Goal: Transaction & Acquisition: Purchase product/service

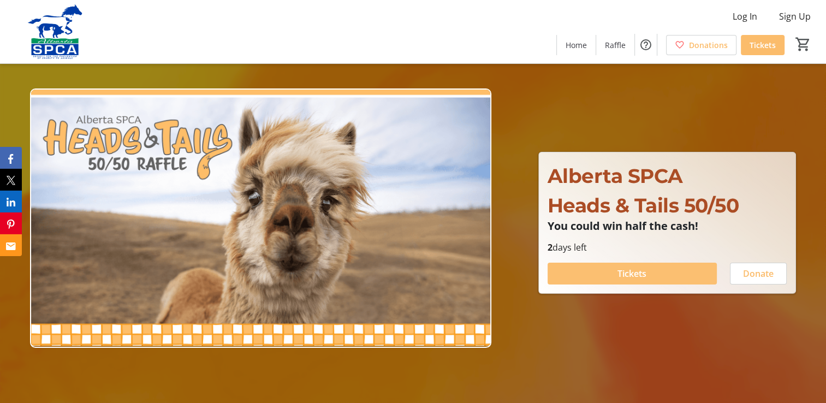
click at [591, 272] on span at bounding box center [631, 273] width 169 height 26
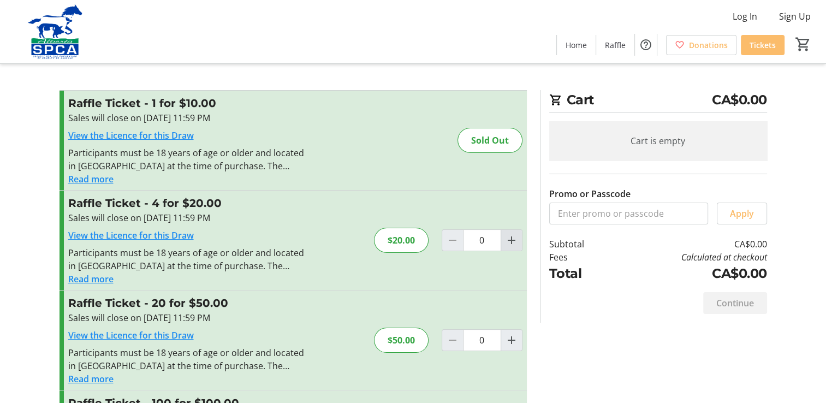
click at [511, 237] on mat-icon "Increment by one" at bounding box center [511, 240] width 13 height 13
type input "1"
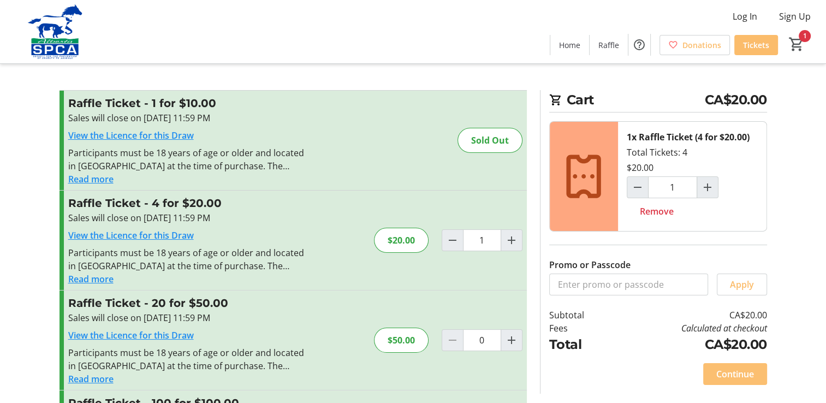
click at [742, 372] on span "Continue" at bounding box center [735, 373] width 38 height 13
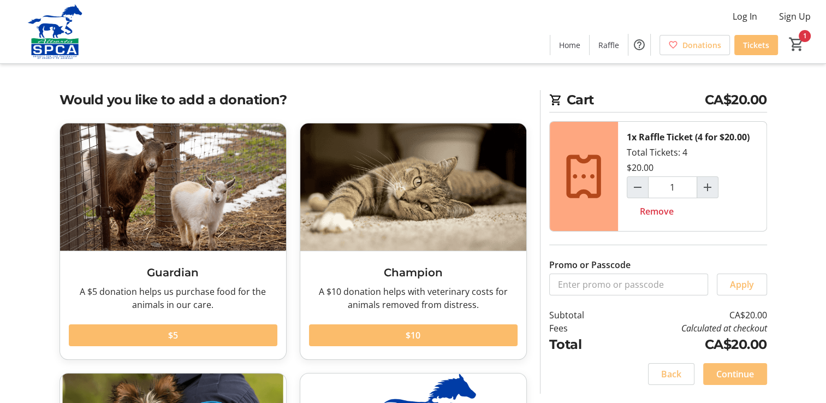
click at [738, 369] on span "Continue" at bounding box center [735, 373] width 38 height 13
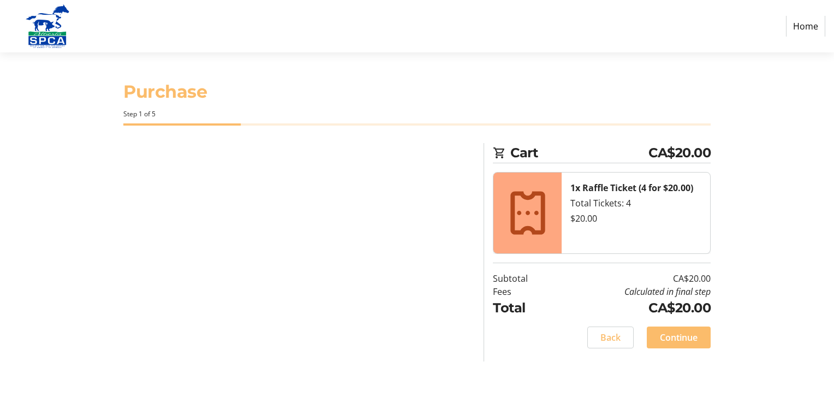
select select "CA"
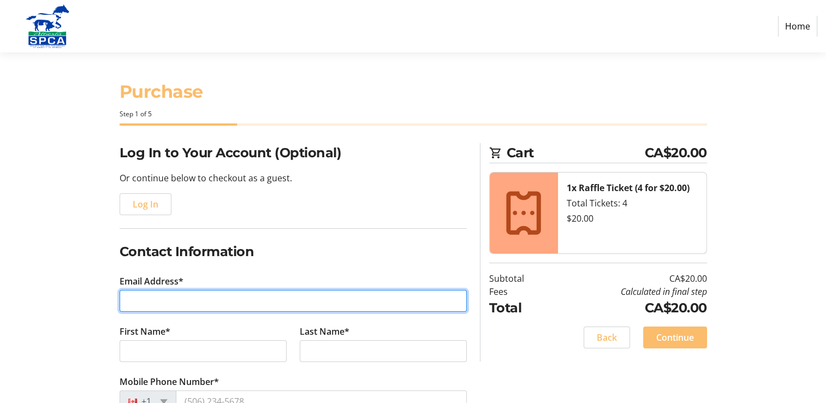
click at [144, 302] on input "Email Address*" at bounding box center [293, 301] width 347 height 22
type input "[EMAIL_ADDRESS][DOMAIN_NAME]"
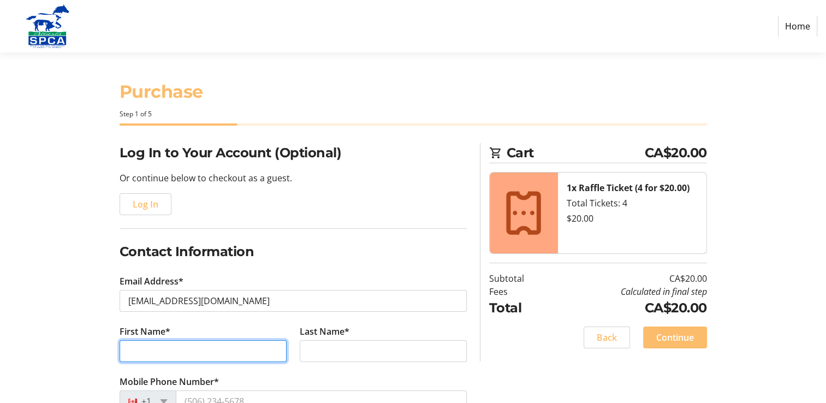
type input "[PERSON_NAME]"
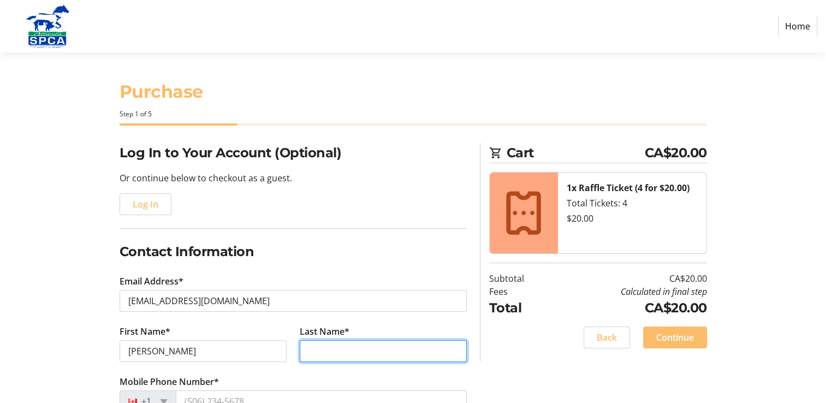
type input "Sukeroff"
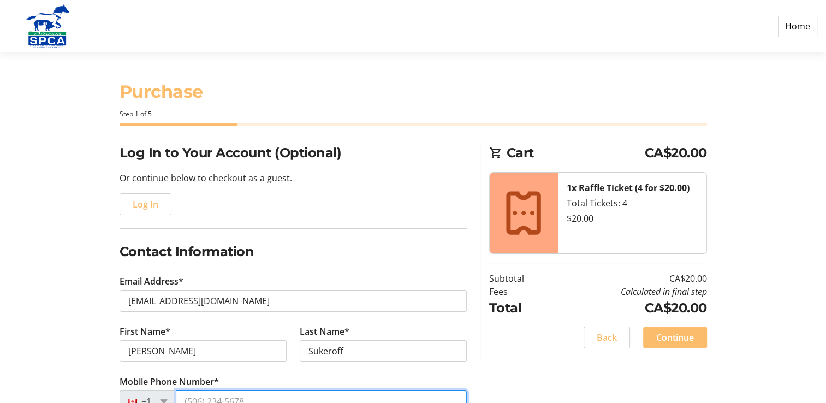
type input "[PHONE_NUMBER]"
type input "PO Box 515"
type input "vauxhall"
select select "AB"
type input "T0K 2K0"
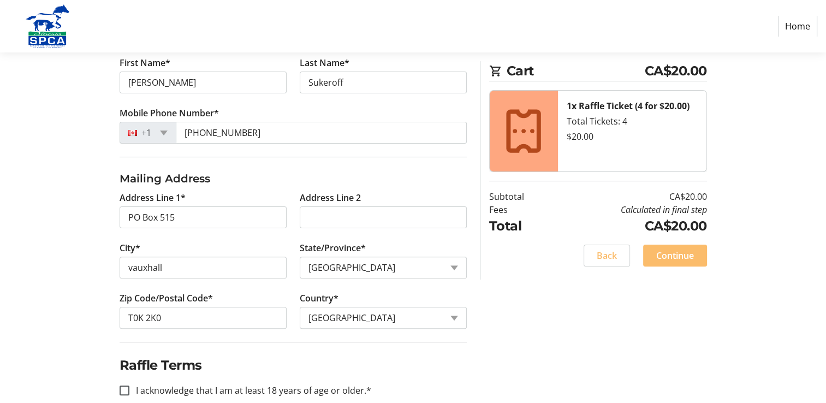
scroll to position [287, 0]
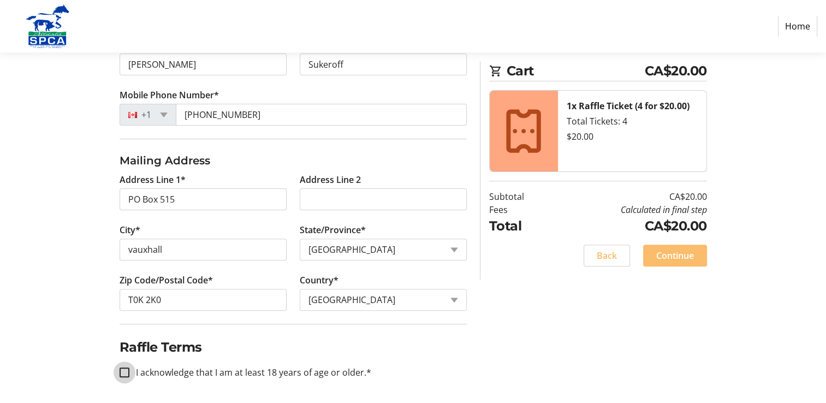
click at [129, 370] on input "I acknowledge that I am at least 18 years of age or older.*" at bounding box center [125, 372] width 10 height 10
checkbox input "true"
click at [673, 248] on span at bounding box center [675, 255] width 64 height 26
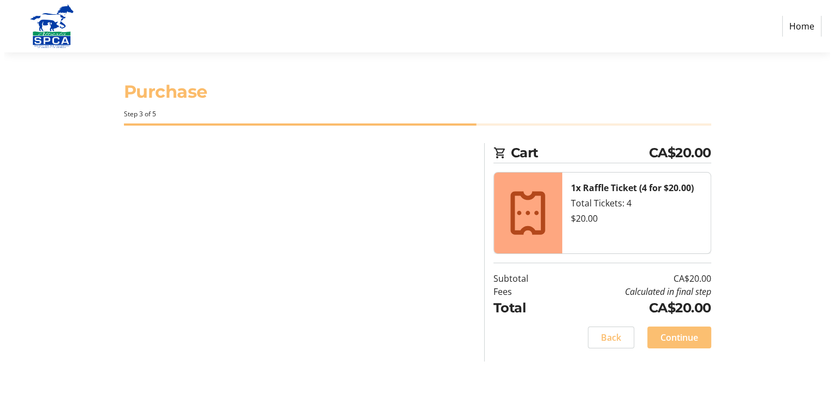
scroll to position [0, 0]
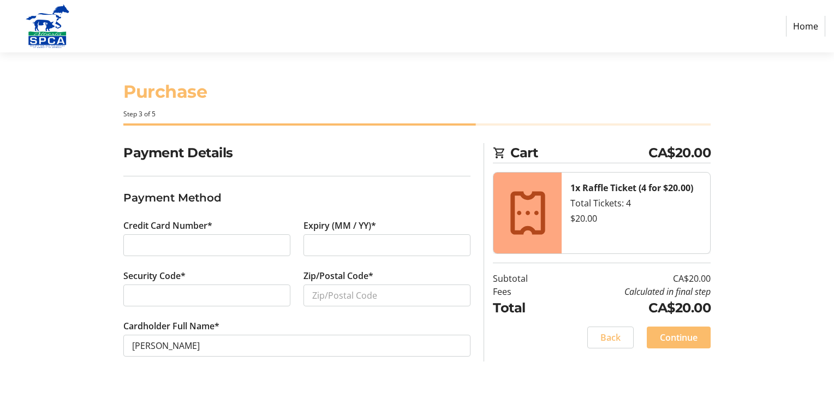
click at [130, 241] on div at bounding box center [206, 245] width 167 height 22
click at [669, 335] on span "Continue" at bounding box center [679, 337] width 38 height 13
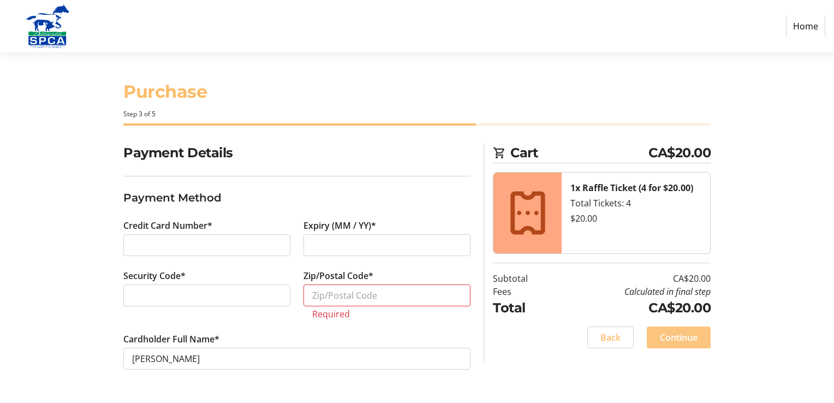
click at [672, 335] on span "Continue" at bounding box center [679, 337] width 38 height 13
click at [321, 297] on input "Zip/Postal Code*" at bounding box center [386, 295] width 167 height 22
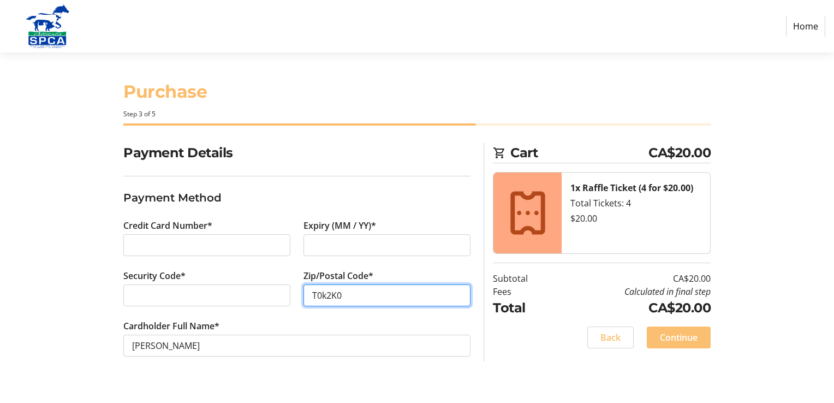
type input "T0k2K0"
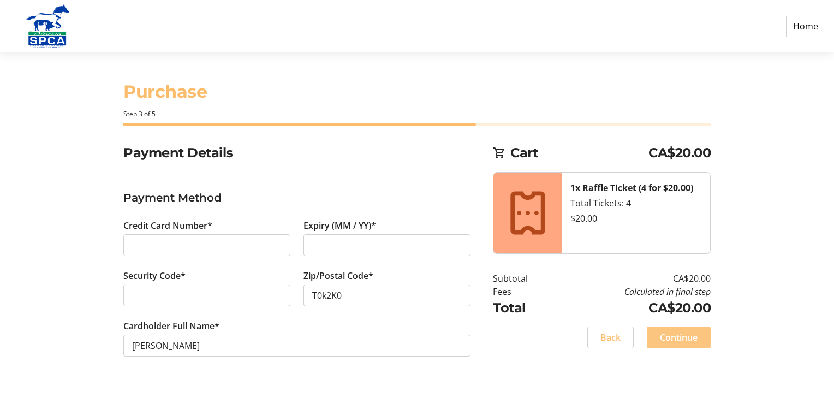
click at [672, 339] on span "Continue" at bounding box center [679, 337] width 38 height 13
